Goal: Find specific page/section: Find specific page/section

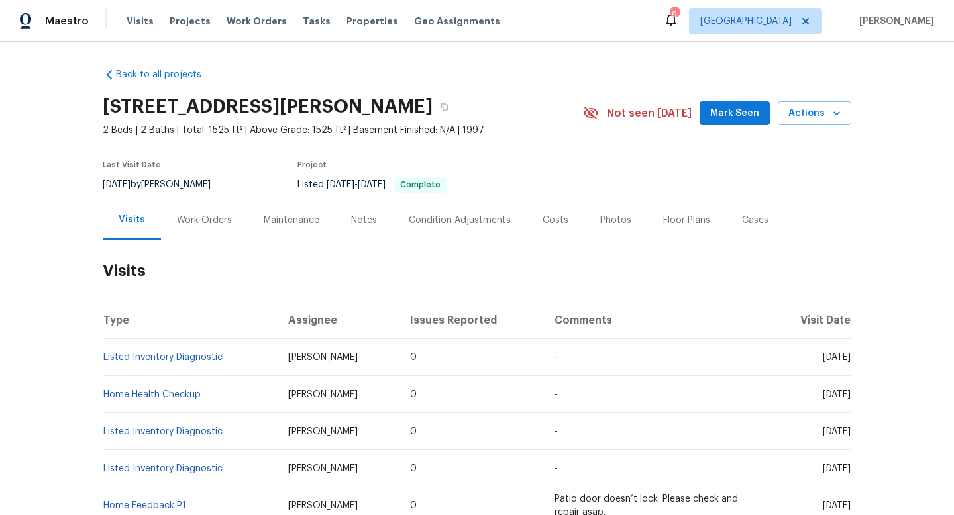
click at [205, 219] on div "Work Orders" at bounding box center [204, 220] width 55 height 13
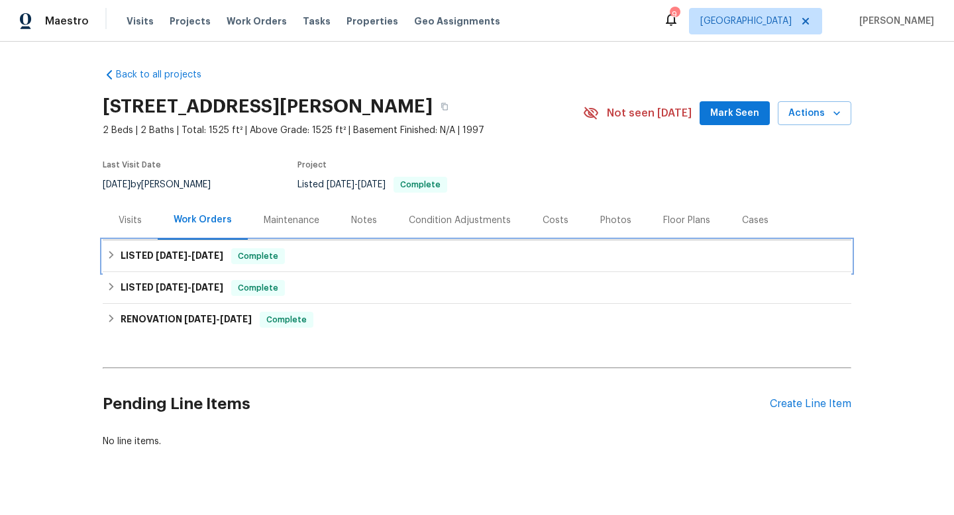
click at [194, 244] on div "LISTED 4/28/25 - 5/9/25 Complete" at bounding box center [477, 256] width 748 height 32
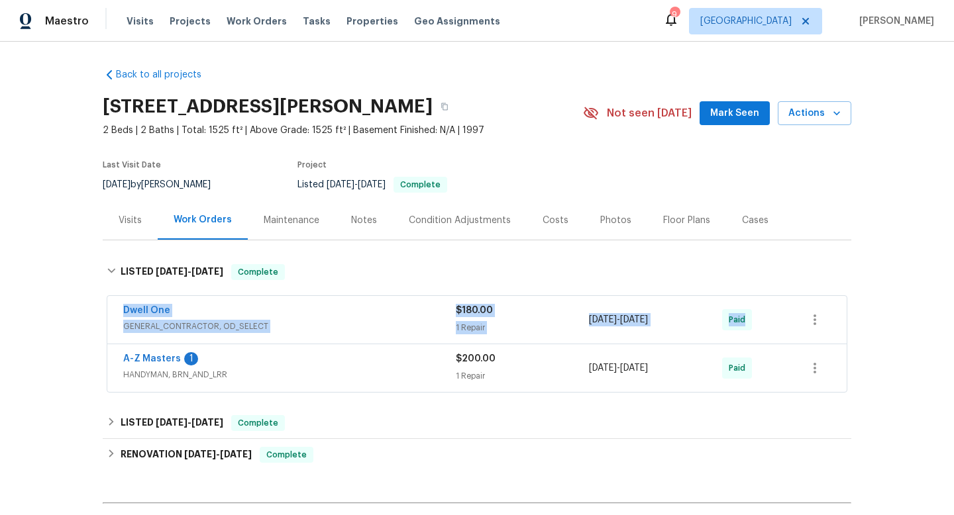
copy div "Dwell One GENERAL_CONTRACTOR, OD_SELECT $180.00 1 Repair 4/28/2025 - 5/2/2025 P…"
drag, startPoint x: 117, startPoint y: 307, endPoint x: 711, endPoint y: 336, distance: 594.2
click at [776, 335] on div "Dwell One GENERAL_CONTRACTOR, OD_SELECT $180.00 1 Repair 4/28/2025 - 5/2/2025 P…" at bounding box center [476, 320] width 739 height 48
